Goal: Browse casually

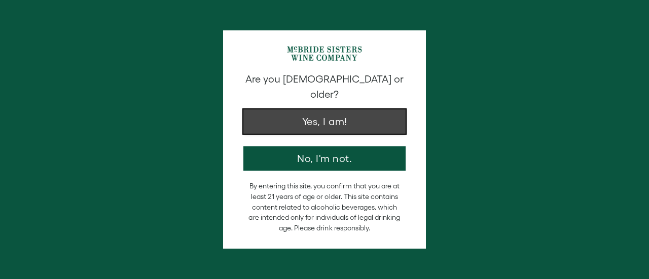
click at [375, 110] on button "Yes, I am!" at bounding box center [324, 121] width 162 height 24
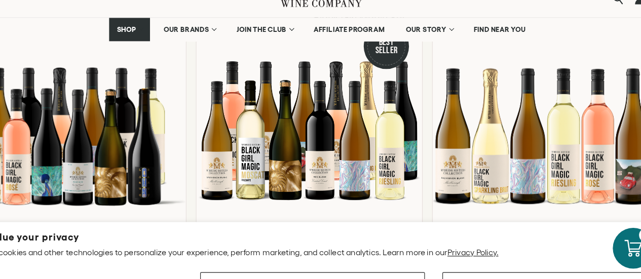
scroll to position [927, 0]
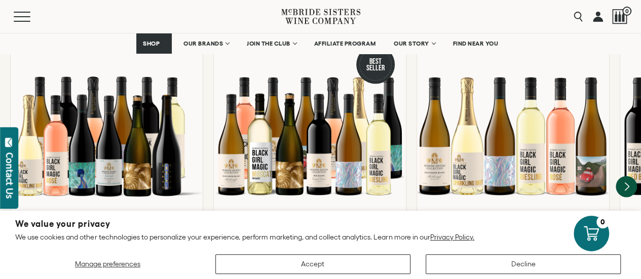
click at [619, 176] on icon "Next" at bounding box center [626, 186] width 21 height 21
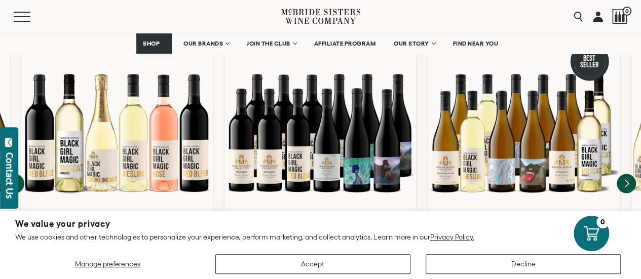
scroll to position [924, 0]
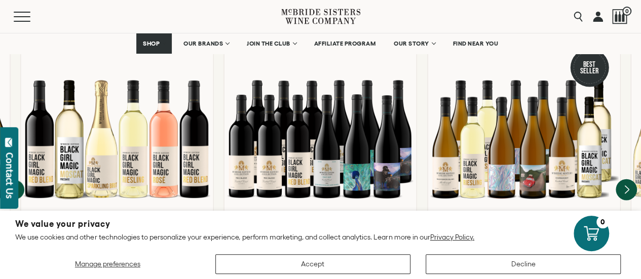
click at [626, 185] on icon "Next" at bounding box center [627, 189] width 4 height 8
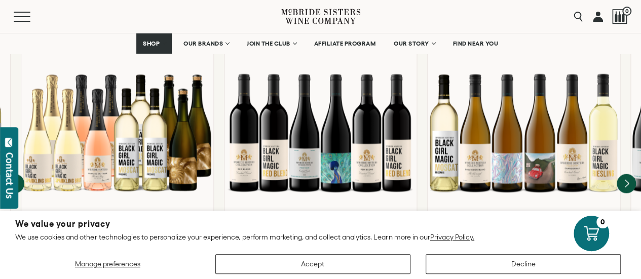
scroll to position [918, 0]
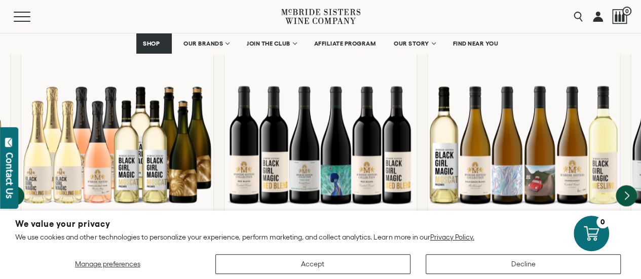
click at [632, 191] on icon "Next" at bounding box center [626, 195] width 21 height 21
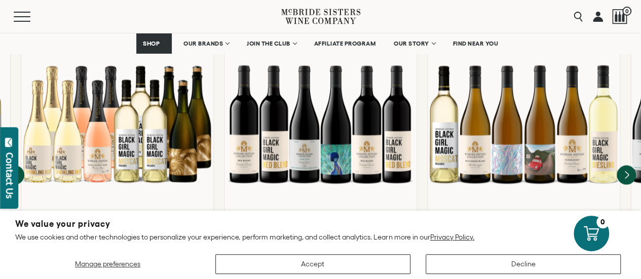
scroll to position [945, 0]
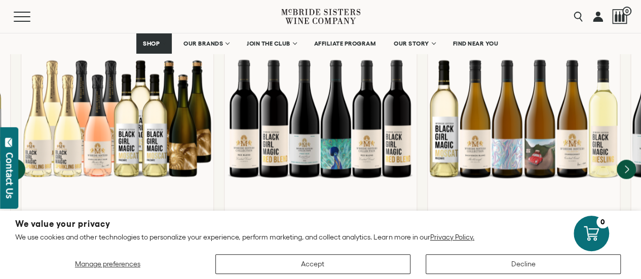
click at [20, 159] on icon "Previous" at bounding box center [14, 169] width 21 height 21
